Goal: Find specific page/section: Find specific page/section

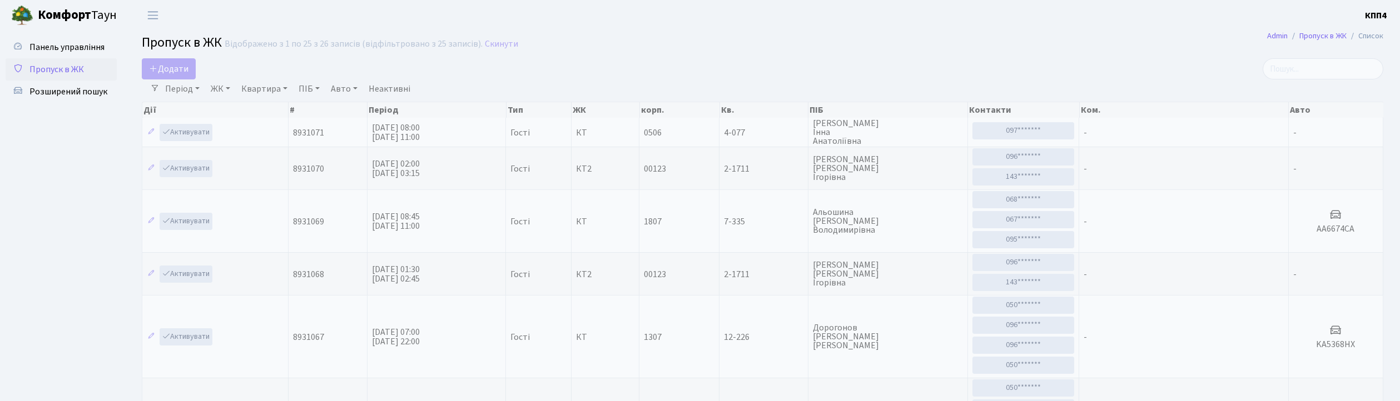
select select "25"
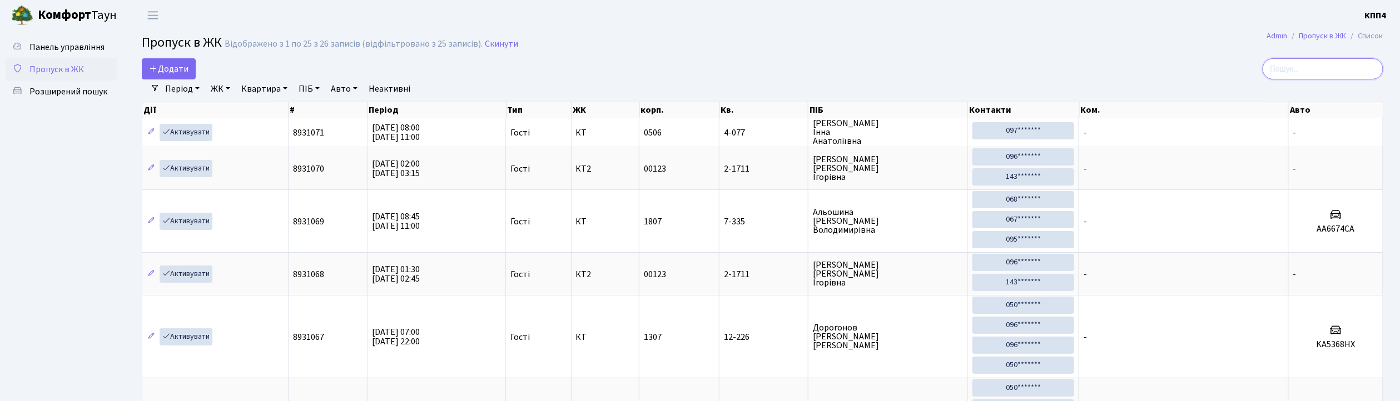
drag, startPoint x: 1308, startPoint y: 70, endPoint x: 1281, endPoint y: 10, distance: 65.7
click at [1308, 69] on input "search" at bounding box center [1322, 68] width 121 height 21
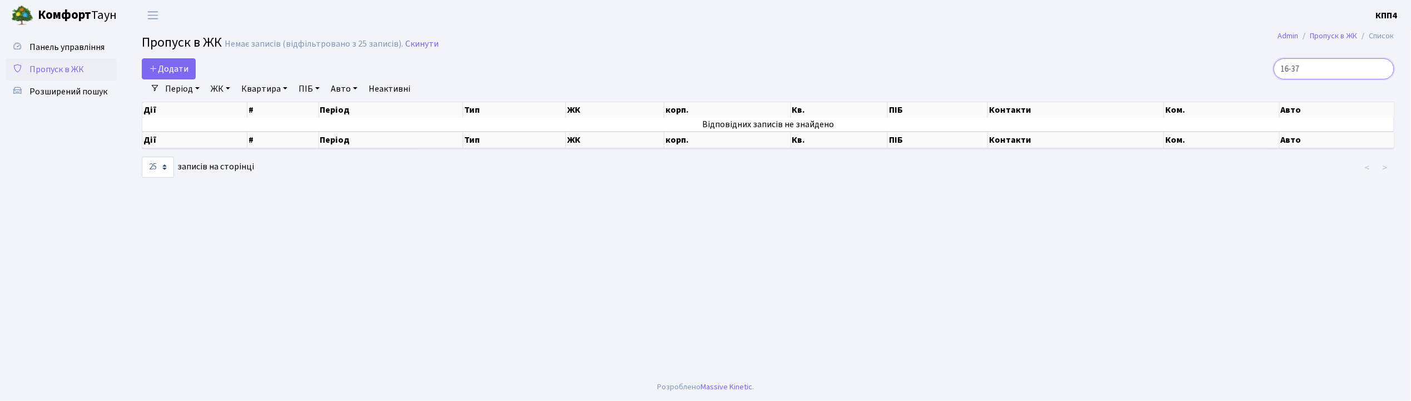
type input "16-37"
click at [83, 98] on link "Розширений пошук" at bounding box center [61, 92] width 111 height 22
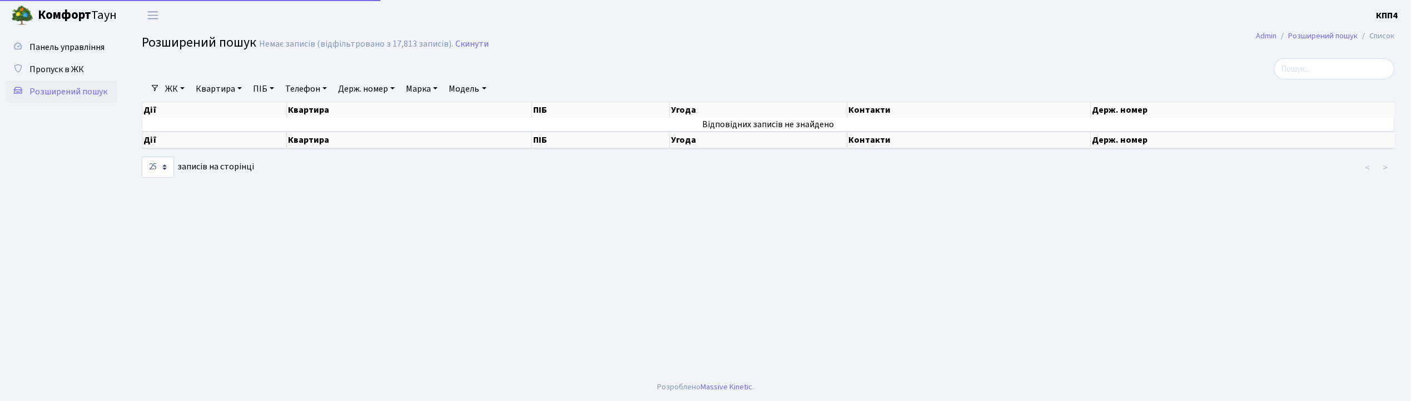
select select "25"
click at [229, 96] on link "Квартира" at bounding box center [218, 88] width 55 height 19
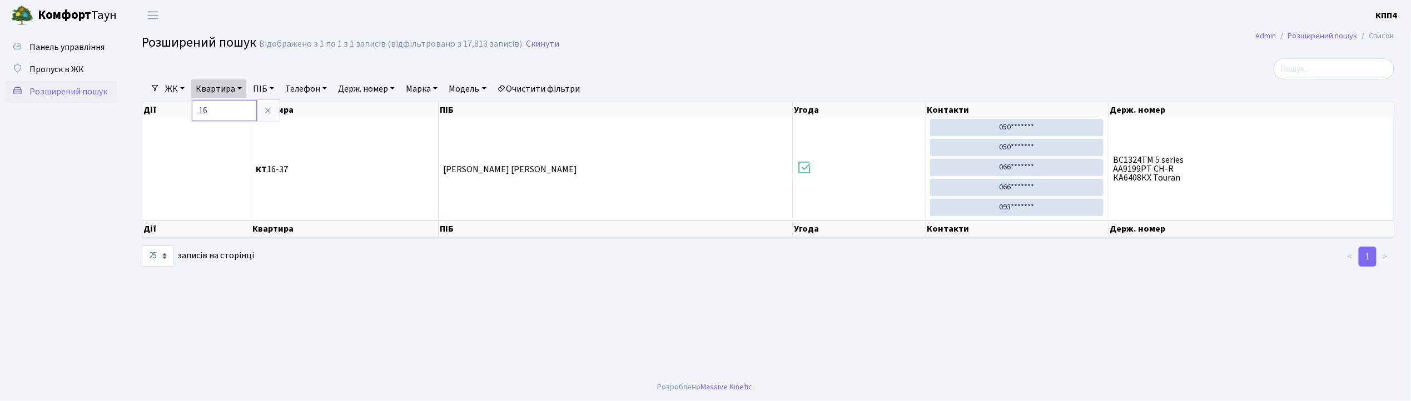
type input "1"
